Goal: Information Seeking & Learning: Find specific fact

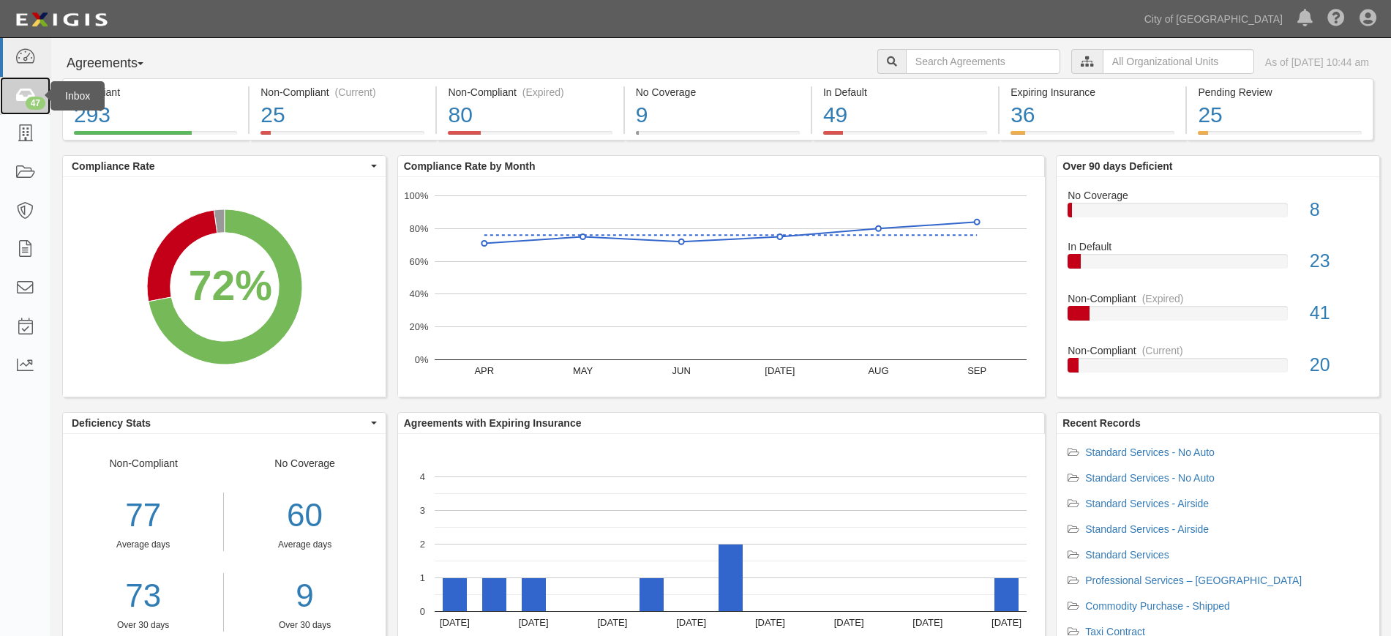
click at [31, 92] on icon at bounding box center [25, 96] width 20 height 17
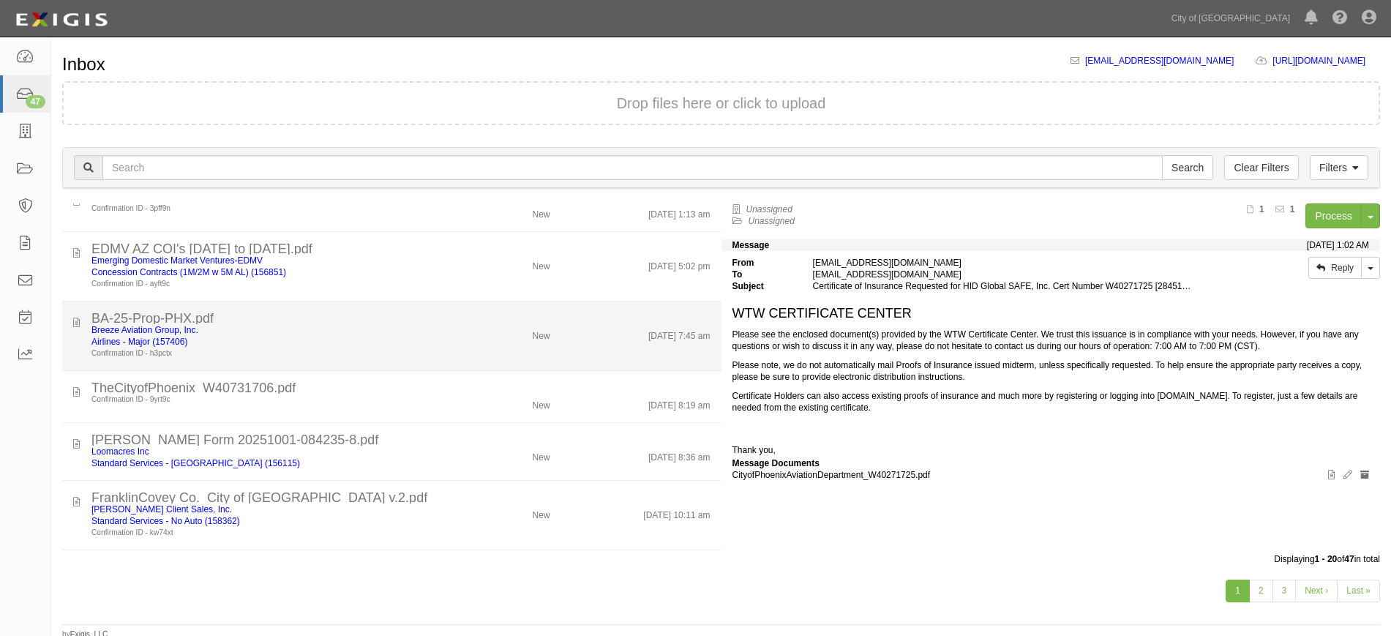
scroll to position [73, 0]
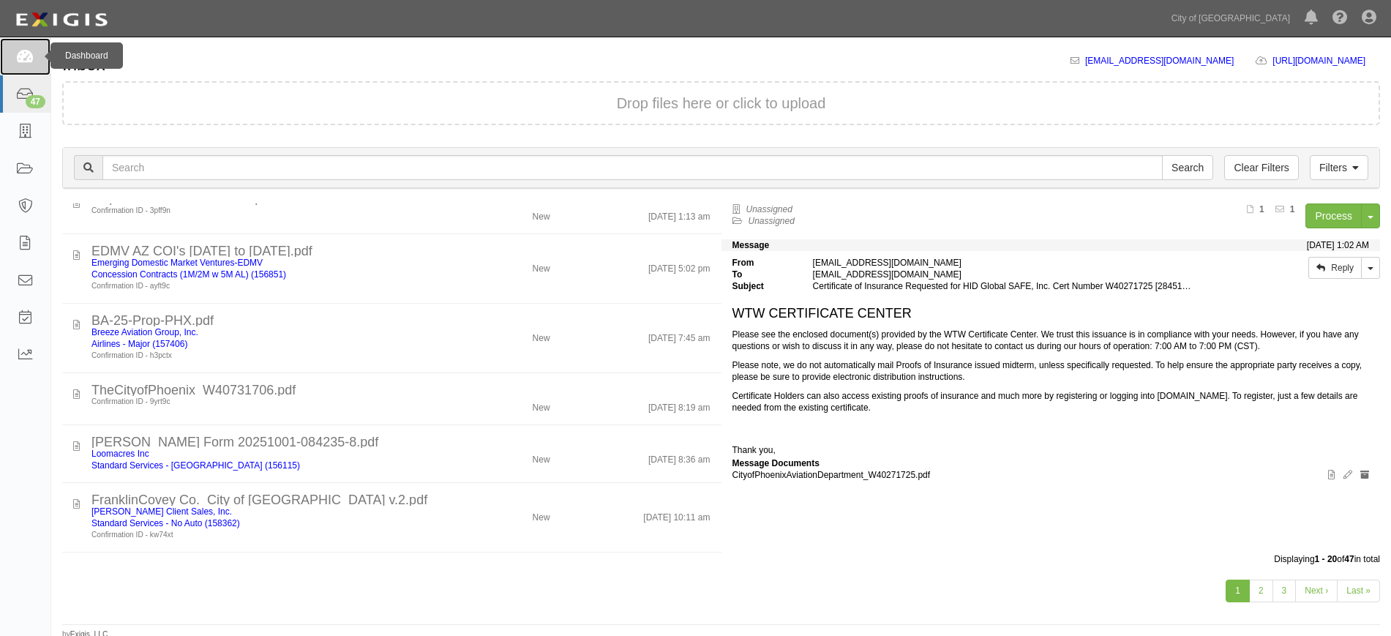
click at [35, 42] on link at bounding box center [25, 56] width 50 height 37
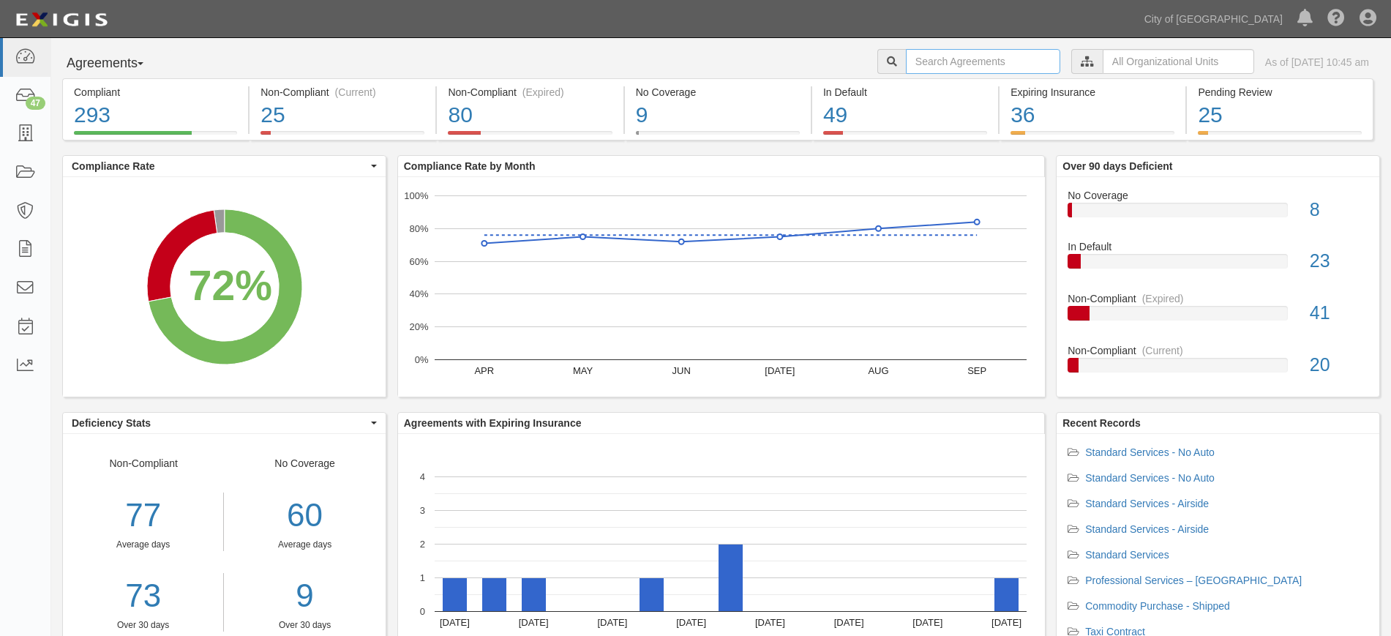
click at [920, 59] on input "text" at bounding box center [983, 61] width 154 height 25
type input "profesional towing"
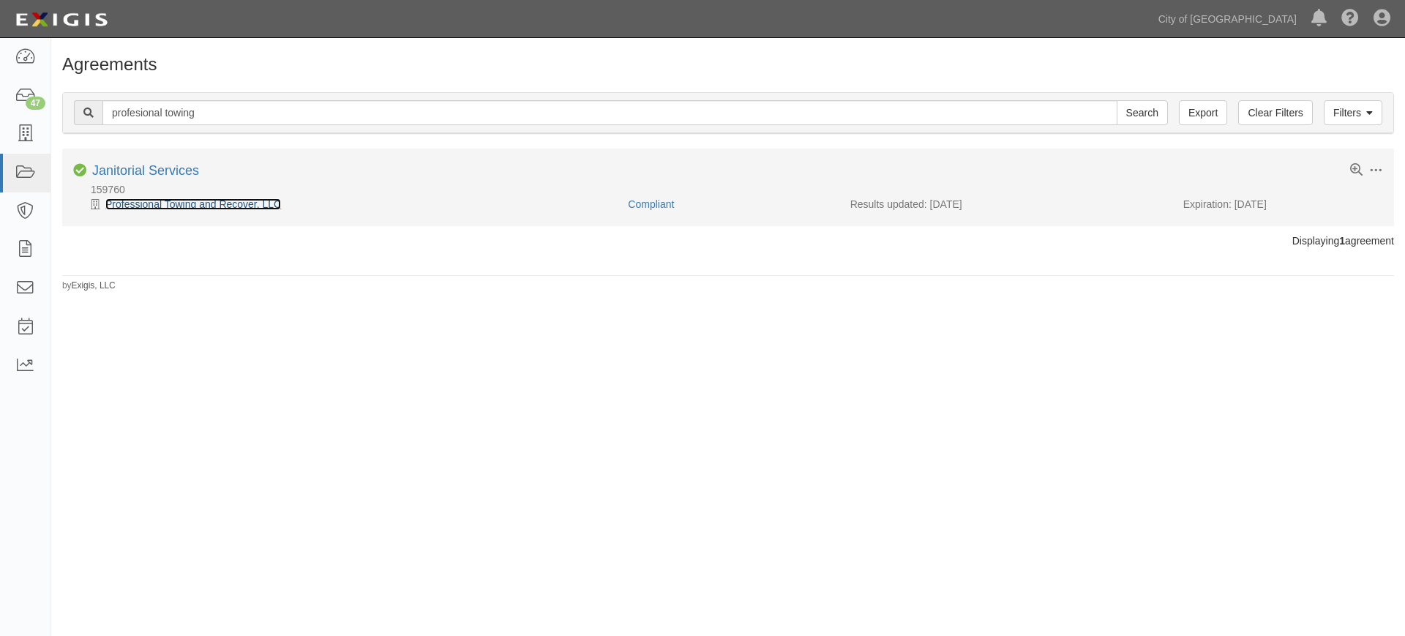
click at [170, 202] on link "Professional Towing and Recover, LLC" at bounding box center [193, 204] width 176 height 12
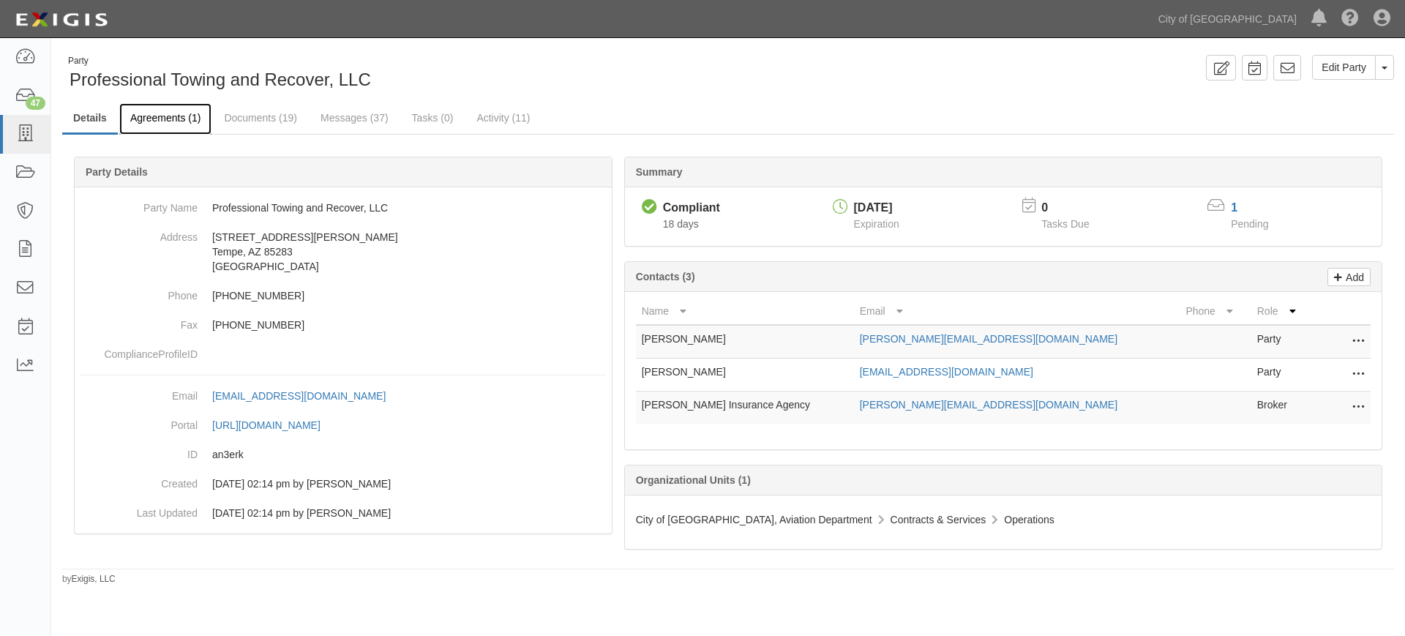
click at [178, 122] on link "Agreements (1)" at bounding box center [165, 118] width 92 height 31
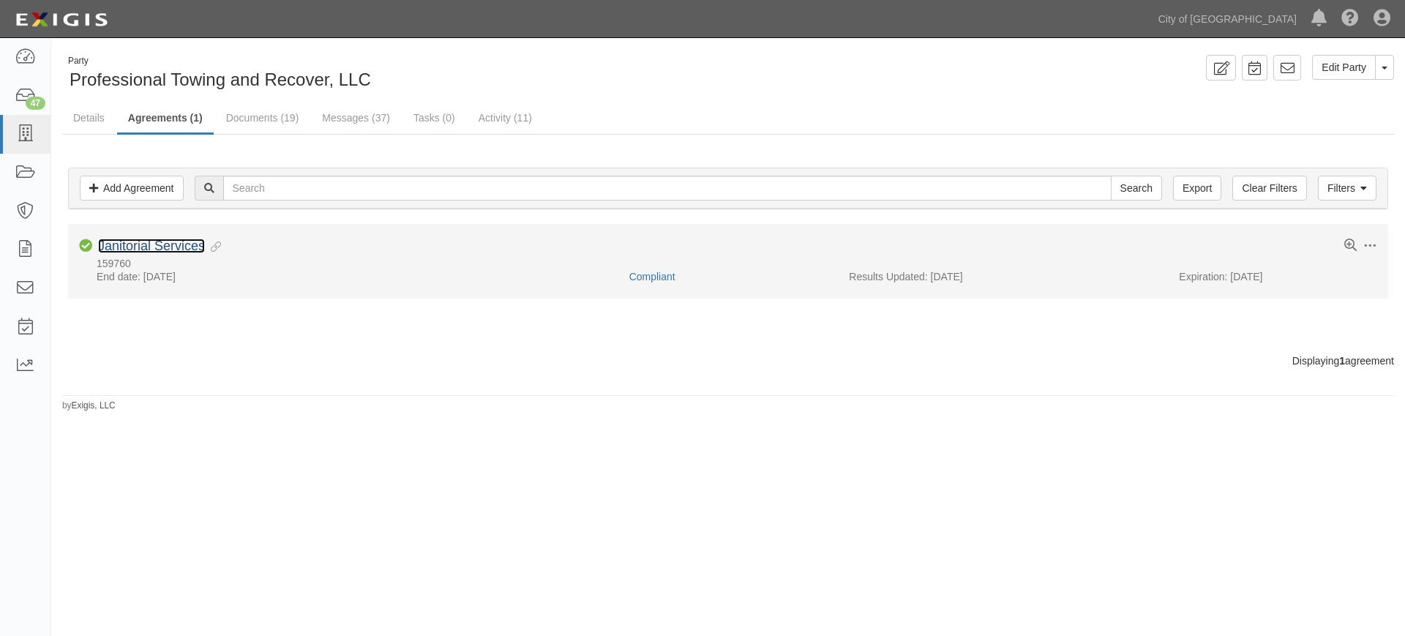
click at [181, 242] on link "Janitorial Services" at bounding box center [151, 245] width 107 height 15
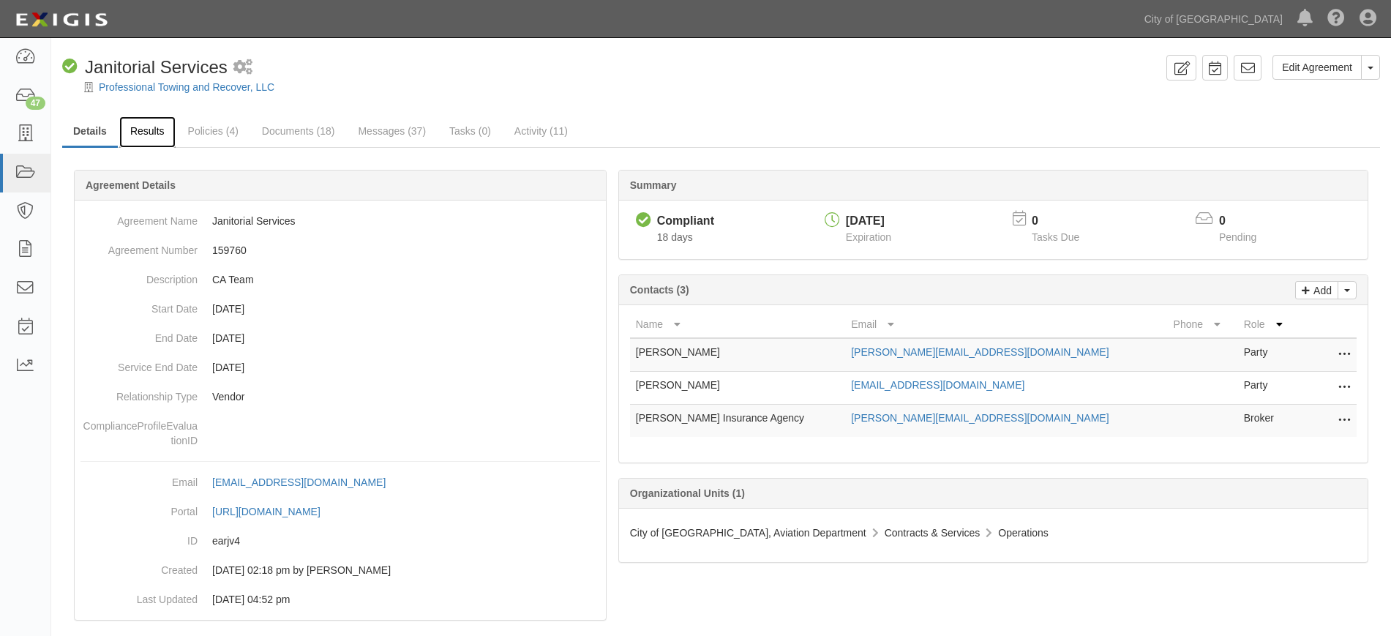
click at [138, 125] on link "Results" at bounding box center [147, 131] width 56 height 31
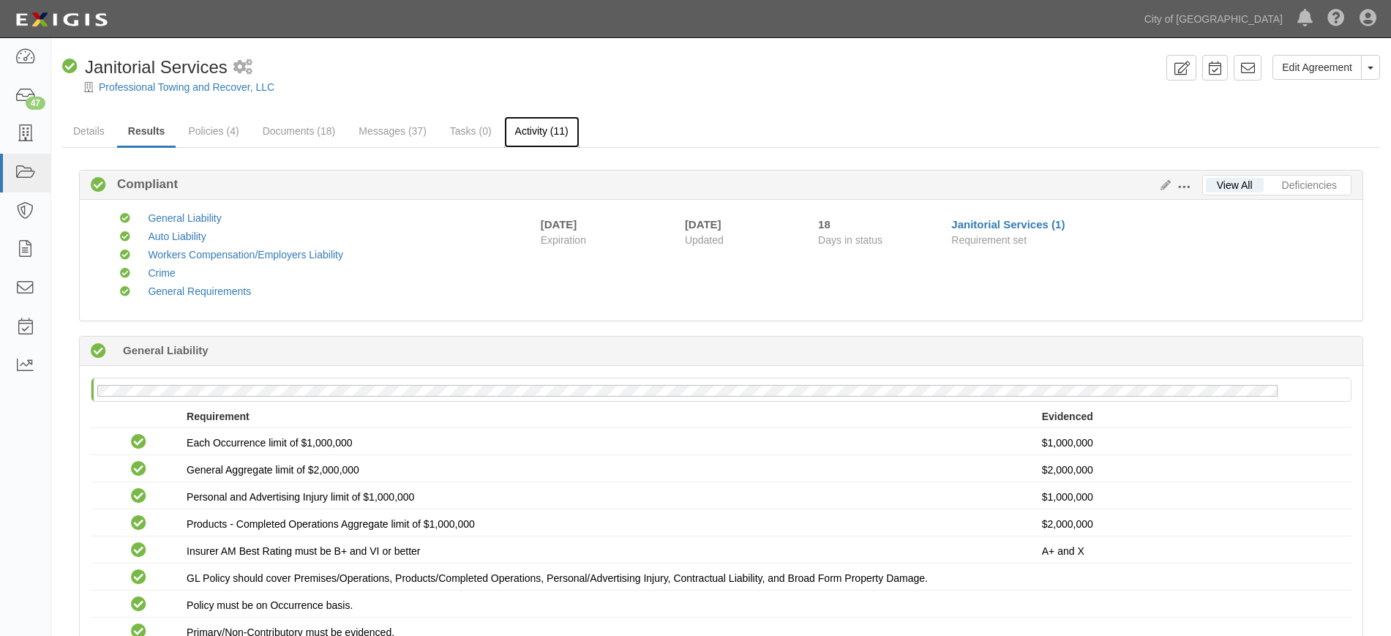
click at [551, 121] on link "Activity (11)" at bounding box center [541, 131] width 75 height 31
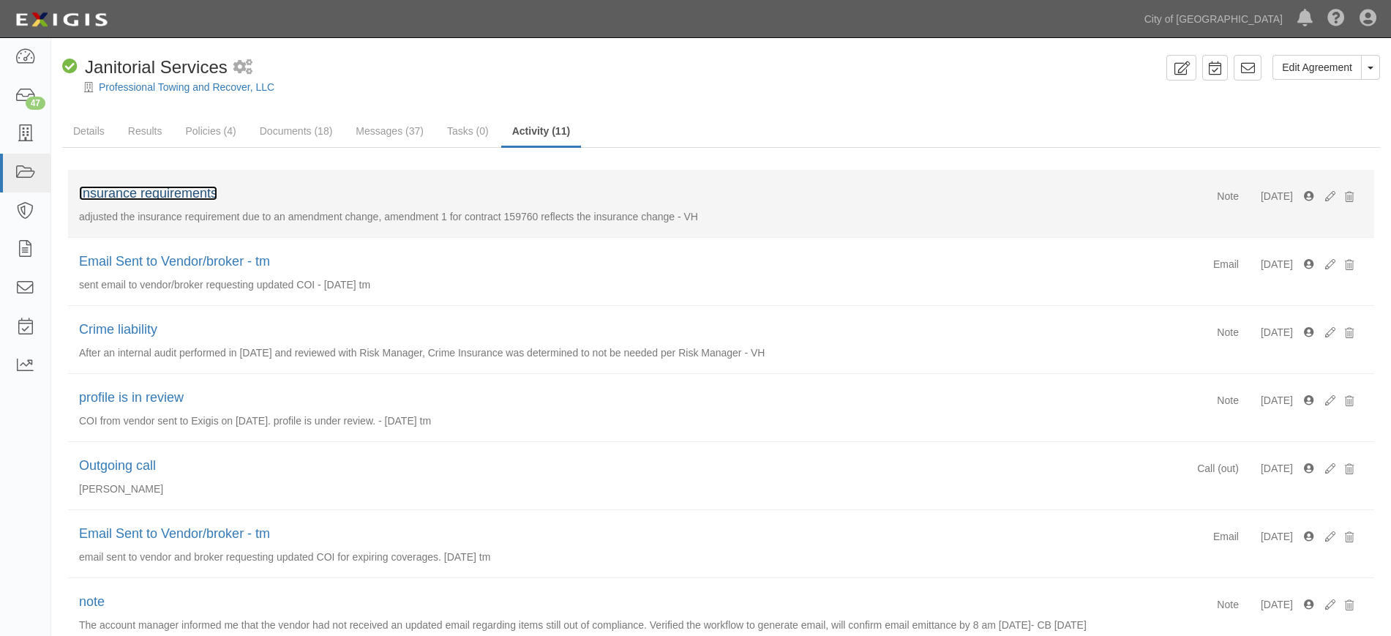
click at [177, 191] on link "Insurance requirements" at bounding box center [148, 193] width 138 height 15
